Goal: Book appointment/travel/reservation

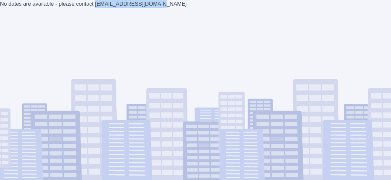
drag, startPoint x: 144, startPoint y: 4, endPoint x: 91, endPoint y: 8, distance: 53.2
click at [91, 8] on div "No dates are available - please contact estimates@axioma.co.uk" at bounding box center [195, 90] width 391 height 180
click at [155, 6] on div "No dates are available - please contact estimates@axioma.co.uk" at bounding box center [195, 90] width 391 height 180
click at [144, 4] on div "No dates are available - please contact estimates@axioma.co.uk" at bounding box center [195, 90] width 391 height 180
drag, startPoint x: 144, startPoint y: 4, endPoint x: 88, endPoint y: 6, distance: 56.2
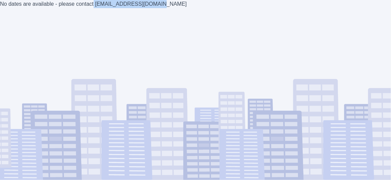
click at [88, 6] on div "No dates are available - please contact estimates@axioma.co.uk" at bounding box center [195, 90] width 391 height 180
copy div "estimates@axioma.co.uk"
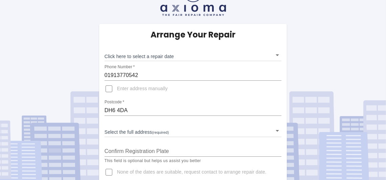
scroll to position [33, 0]
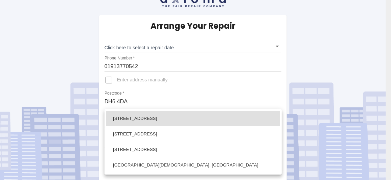
click at [274, 120] on body "Arrange Your Repair Click here to select a repair date ​ Phone Number   * 01913…" at bounding box center [195, 75] width 391 height 216
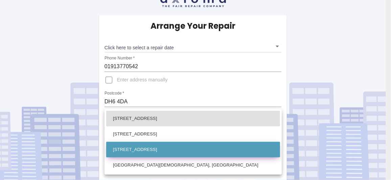
drag, startPoint x: 204, startPoint y: 163, endPoint x: 208, endPoint y: 154, distance: 9.2
click at [204, 162] on li "[GEOGRAPHIC_DATA][DEMOGRAPHIC_DATA], [GEOGRAPHIC_DATA]" at bounding box center [193, 166] width 174 height 16
type input "[GEOGRAPHIC_DATA][DEMOGRAPHIC_DATA], [GEOGRAPHIC_DATA]"
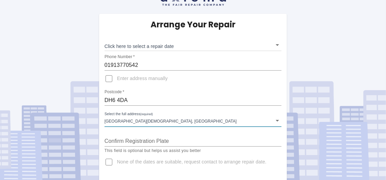
scroll to position [35, 0]
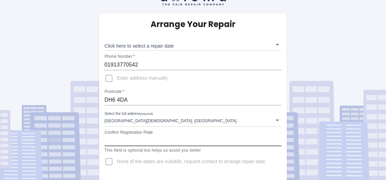
click at [113, 140] on input "Confirm Registration Plate" at bounding box center [192, 141] width 177 height 11
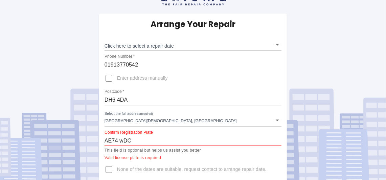
click at [123, 141] on input "AE74 wDC" at bounding box center [192, 141] width 177 height 11
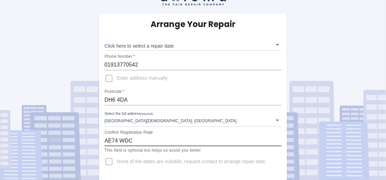
type input "AE74 WDC"
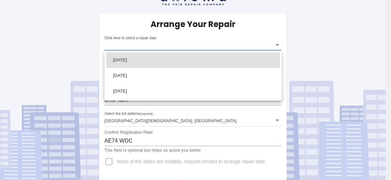
click at [279, 46] on body "Arrange Your Repair Click here to select a repair date ​ Phone Number   * 01913…" at bounding box center [195, 73] width 391 height 216
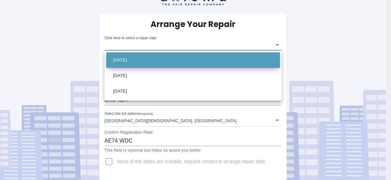
drag, startPoint x: 253, startPoint y: 46, endPoint x: 252, endPoint y: 56, distance: 10.2
drag, startPoint x: 252, startPoint y: 56, endPoint x: 225, endPoint y: 59, distance: 27.6
click at [225, 59] on li "[DATE]" at bounding box center [193, 60] width 174 height 16
type input "[DATE]T00:00:00.000Z"
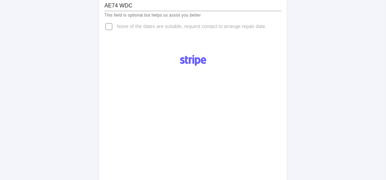
scroll to position [288, 0]
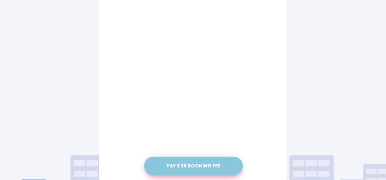
click at [193, 165] on button "Pay £38 Booking Fee" at bounding box center [193, 166] width 99 height 19
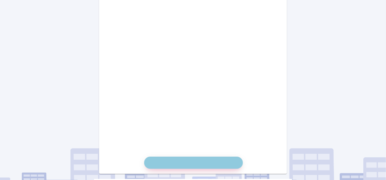
scroll to position [355, 0]
